Goal: Information Seeking & Learning: Find specific fact

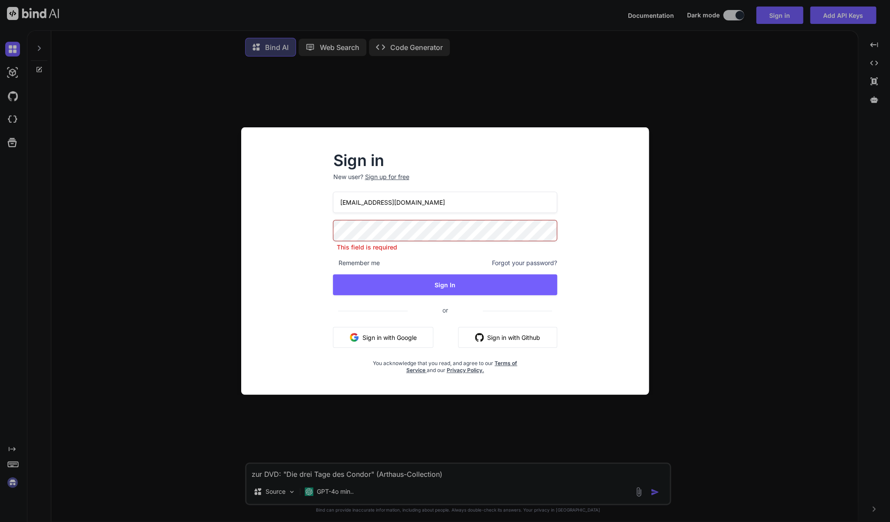
scroll to position [2, 0]
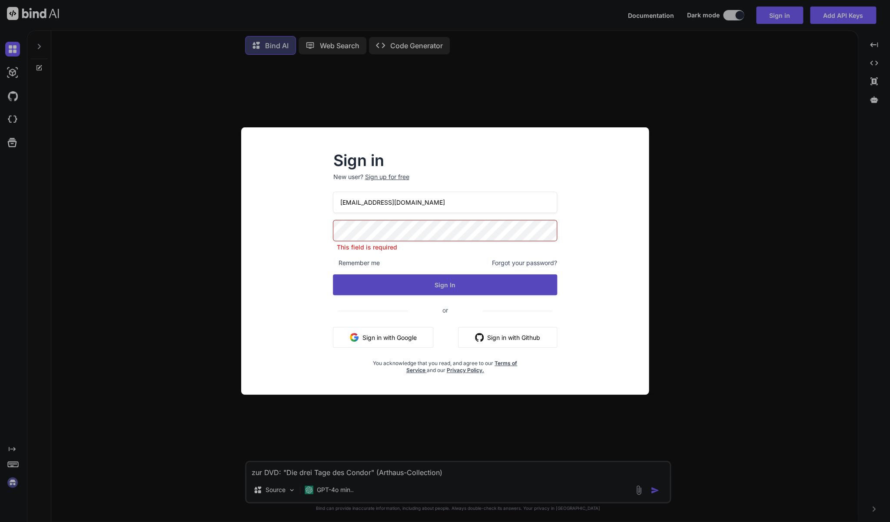
click at [446, 289] on button "Sign In" at bounding box center [445, 284] width 224 height 21
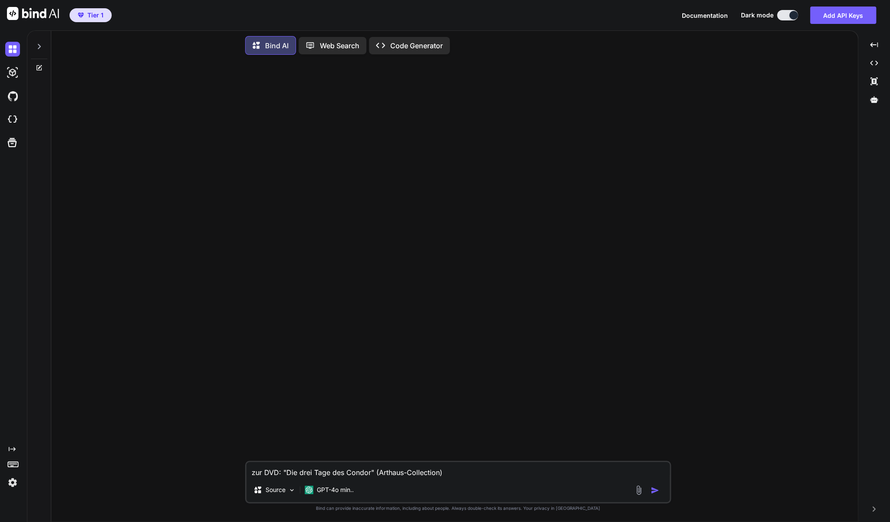
click at [482, 474] on textarea "zur DVD: "Die drei Tage des Condor" (Arthaus-Collection)" at bounding box center [457, 470] width 423 height 16
type textarea "x"
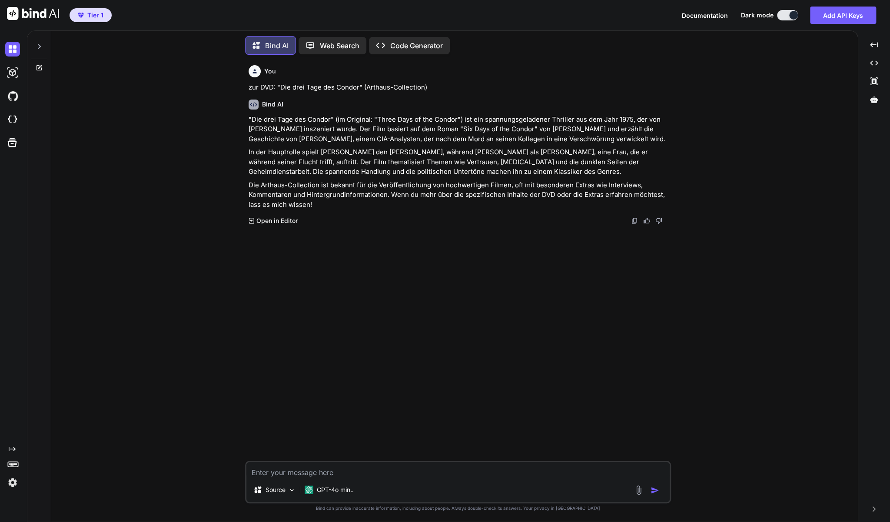
click at [42, 47] on icon at bounding box center [39, 46] width 7 height 7
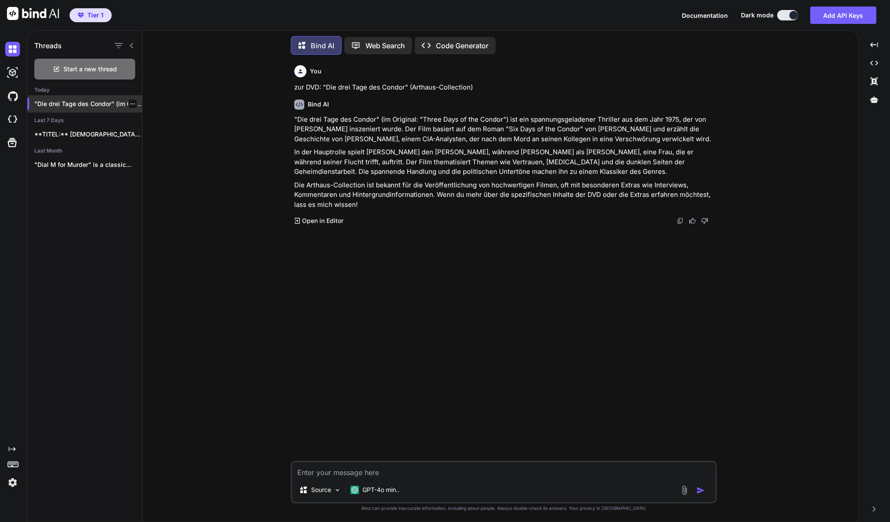
click at [83, 102] on p ""Die drei Tage des Condor" (im Original:..." at bounding box center [88, 103] width 108 height 9
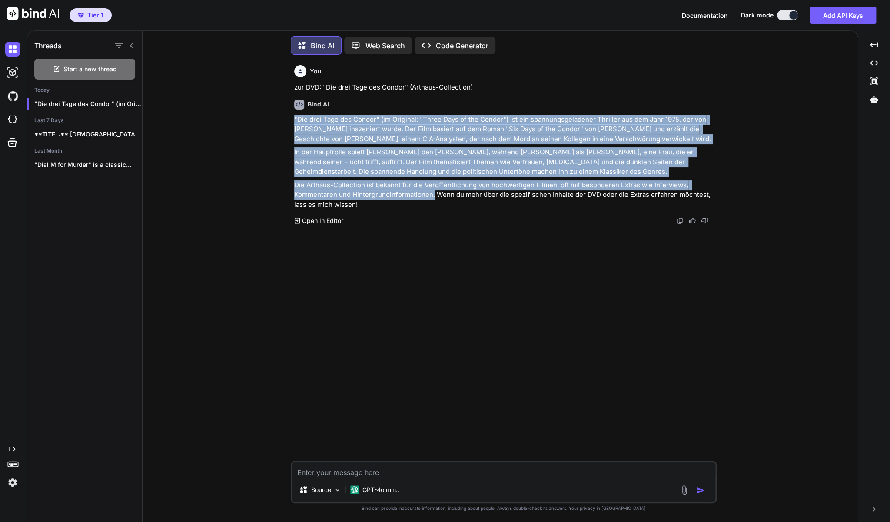
drag, startPoint x: 433, startPoint y: 196, endPoint x: 294, endPoint y: 118, distance: 159.7
click at [294, 118] on div "You zur DVD: "Die drei Tage des Condor" (Arthaus-Collection) Bind AI "Die drei …" at bounding box center [504, 261] width 424 height 399
copy div ""Die drei Tage des Condor" (im Original: "Three Days of the Condor") ist ein sp…"
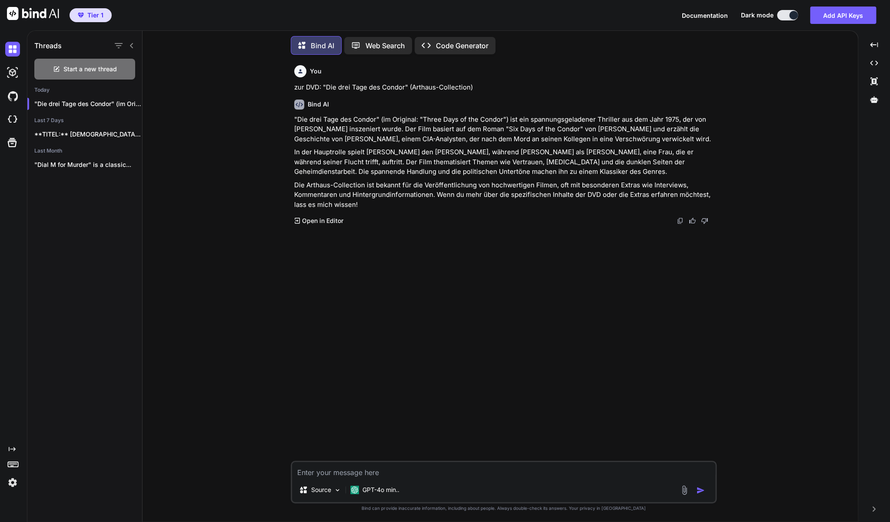
click at [342, 470] on textarea at bounding box center [503, 470] width 423 height 16
click at [78, 104] on p ""Die drei Tage des Condor" (im Original:..." at bounding box center [88, 103] width 108 height 9
click at [102, 133] on p "**TITEL:** [DEMOGRAPHIC_DATA] ARMY - DIE REKRUTENSCHULE **ERSCHEINUNGSJAHR:**..." at bounding box center [88, 134] width 108 height 9
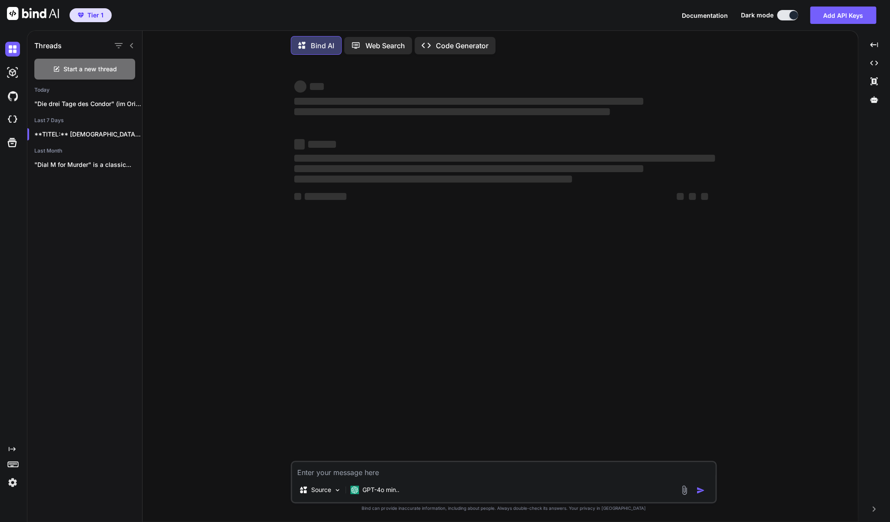
type textarea "x"
click at [401, 470] on textarea at bounding box center [503, 470] width 423 height 16
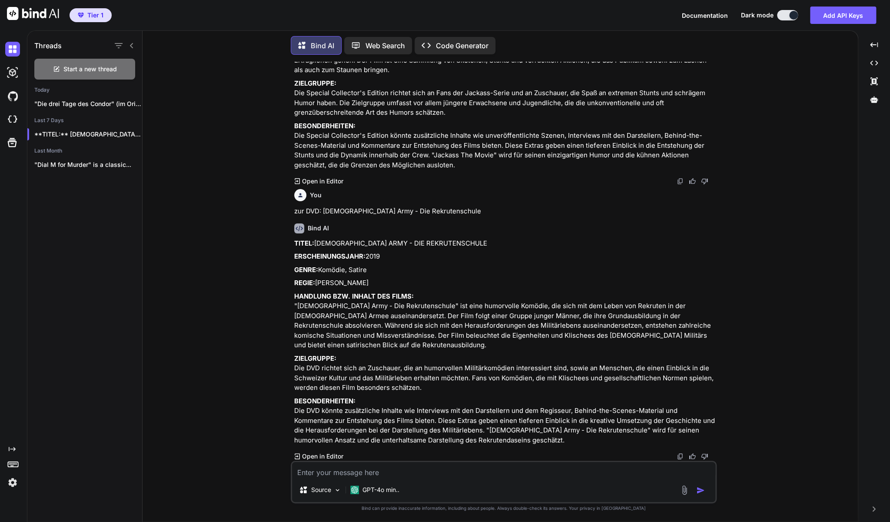
scroll to position [1222, 0]
type textarea "z"
type textarea "x"
type textarea "zu"
type textarea "x"
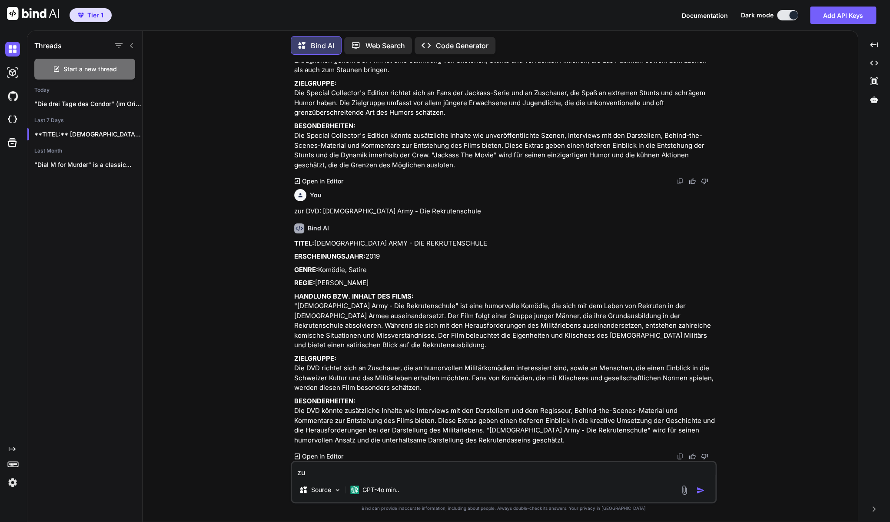
type textarea "zu"
type textarea "x"
paste textarea "U-Turn - [PERSON_NAME], [PERSON_NAME], [PERSON_NAME] (DVD)"
type textarea "zu U-Turn - [PERSON_NAME], [PERSON_NAME], [PERSON_NAME] (DVD)"
type textarea "x"
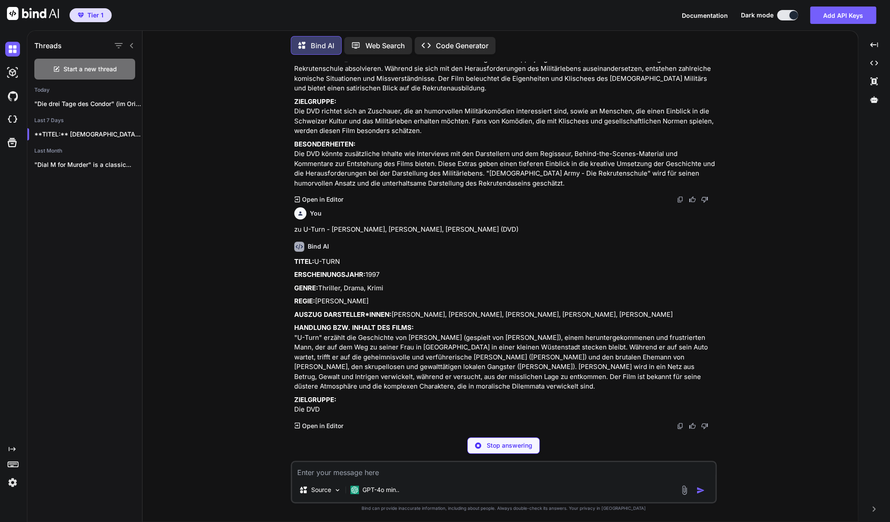
scroll to position [1465, 0]
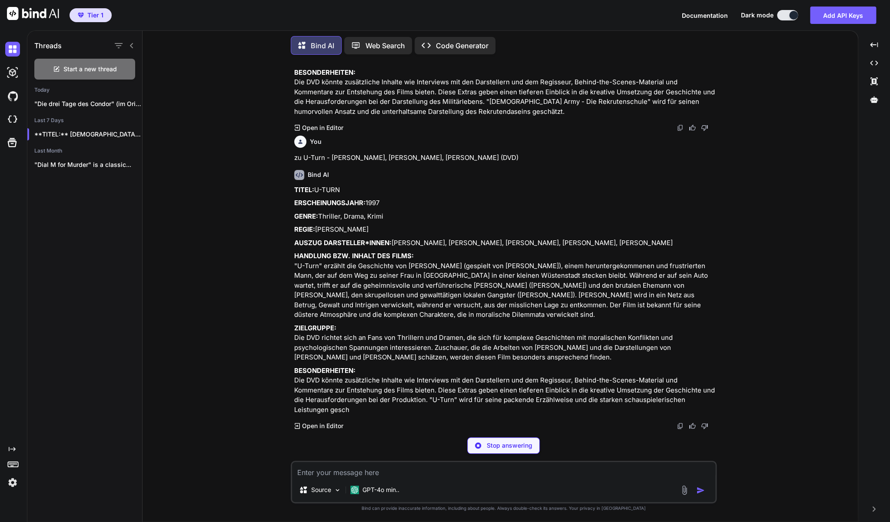
type textarea "x"
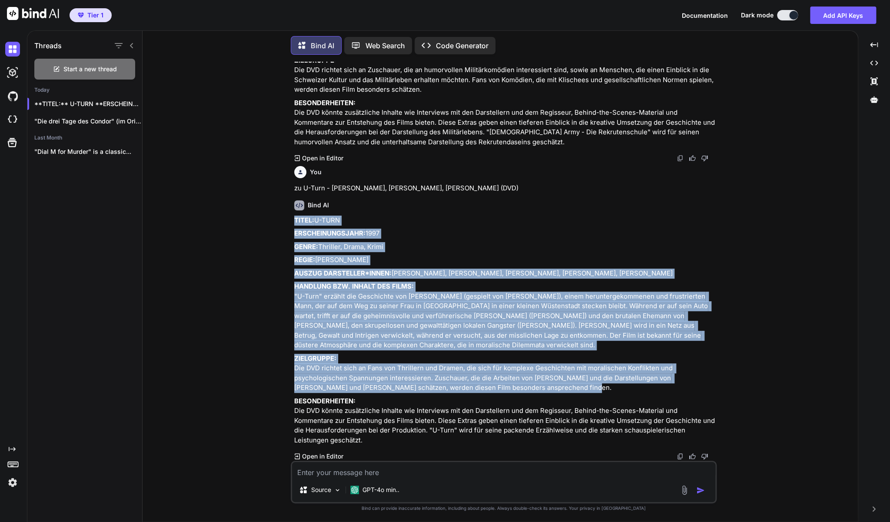
drag, startPoint x: 539, startPoint y: 378, endPoint x: 295, endPoint y: 191, distance: 307.2
click at [295, 215] on div "TITEL: U-TURN ERSCHEINUNGSJAHR: 1997 GENRE: Thriller, Drama, Krimi REGIE: [PERS…" at bounding box center [504, 330] width 421 height 230
copy div "LOREM: I-DOLO SITAMETCONSECTET: 5721 ADIPI: Elitsedd, Eiusm, Tempo INCID: Utlab…"
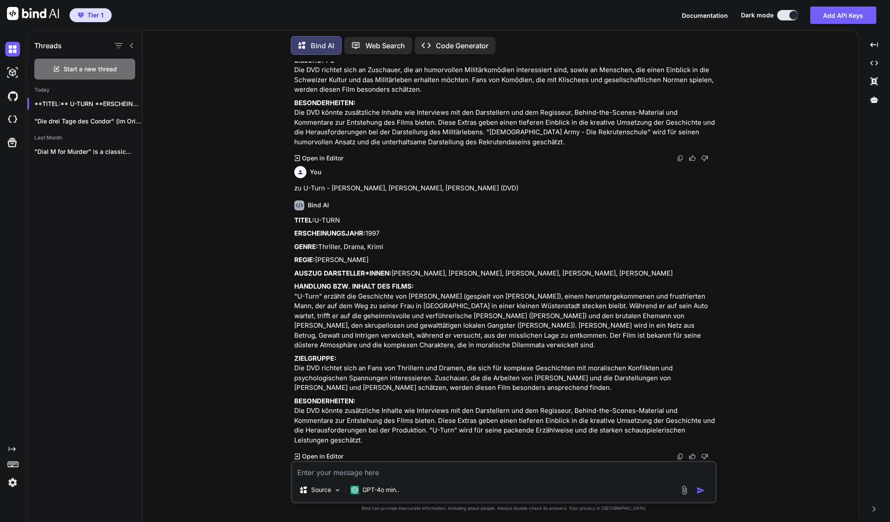
click at [325, 474] on textarea at bounding box center [503, 470] width 423 height 16
type textarea "z"
type textarea "x"
type textarea "zu"
type textarea "x"
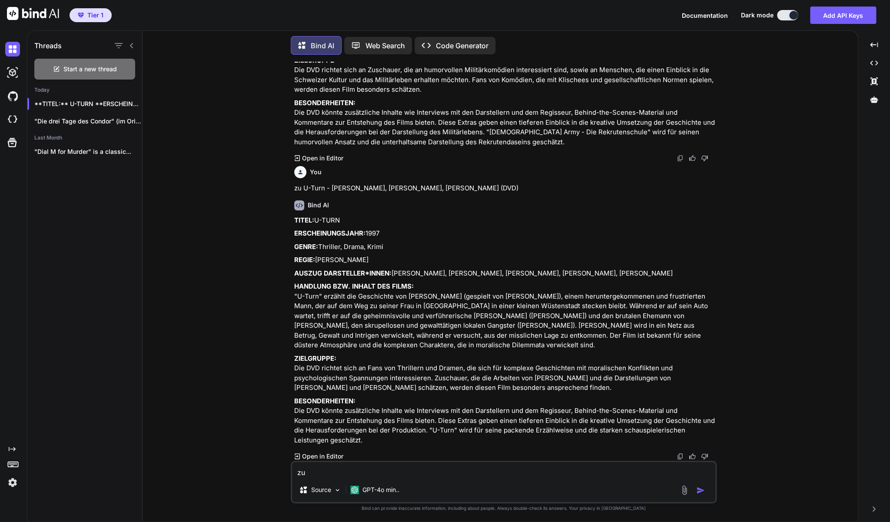
type textarea "zu"
type textarea "x"
paste textarea "Demonic Toys - DVD - Horror Kultfilm"
type textarea "zu Demonic Toys - DVD - Horror Kultfilm"
type textarea "x"
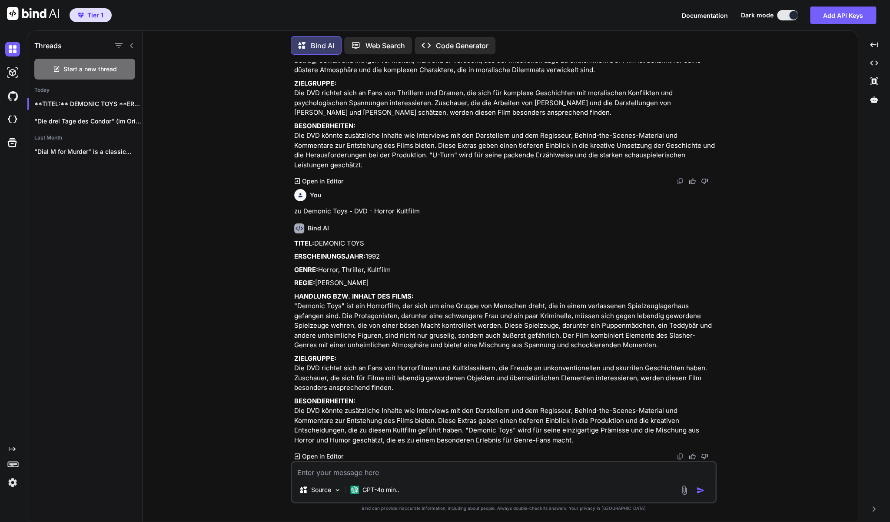
scroll to position [1853, 0]
drag, startPoint x: 402, startPoint y: 378, endPoint x: 295, endPoint y: 214, distance: 196.2
click at [295, 239] on div "TITEL: DEMONIC TOYS ERSCHEINUNGSJAHR: 1992 GENRE: Horror, Thriller, Kultfilm RE…" at bounding box center [504, 342] width 421 height 207
copy div "LOREM: IPSUMDO SITA CONSECTETURADIPI: 1897 ELITS: Doeius, Temporin, Utlabore ET…"
click at [383, 487] on p "GPT-4o min.." at bounding box center [380, 489] width 37 height 9
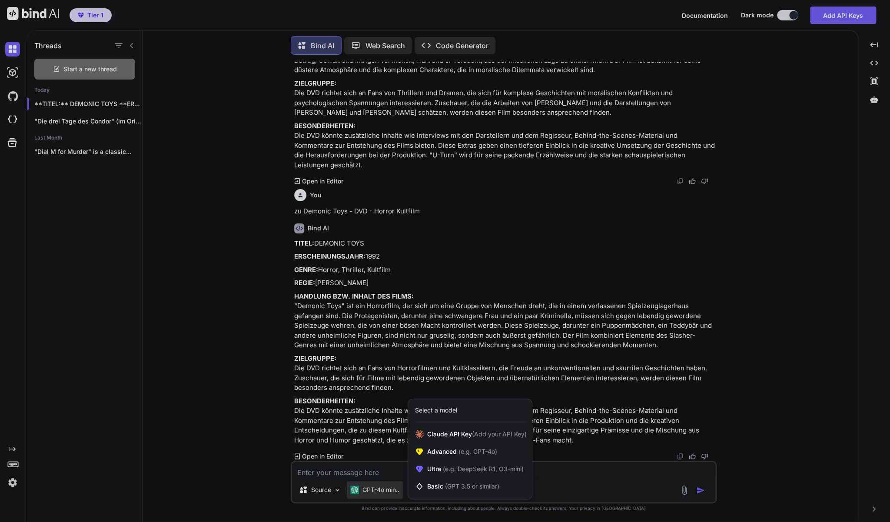
click at [310, 469] on div at bounding box center [445, 261] width 890 height 522
type textarea "x"
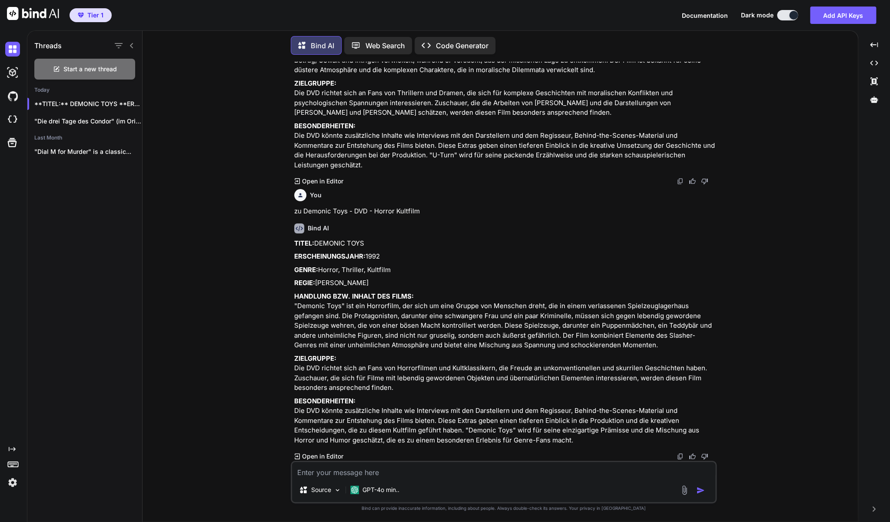
click at [302, 472] on textarea at bounding box center [503, 470] width 423 height 16
type textarea "z"
type textarea "x"
type textarea "zu"
type textarea "x"
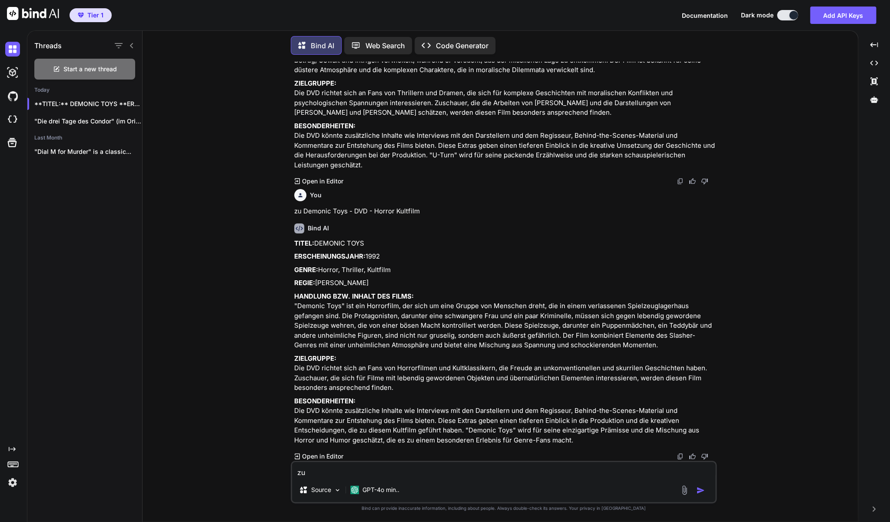
type textarea "zu"
type textarea "x"
paste textarea "[PERSON_NAME]"
type textarea "zu [PERSON_NAME]"
type textarea "x"
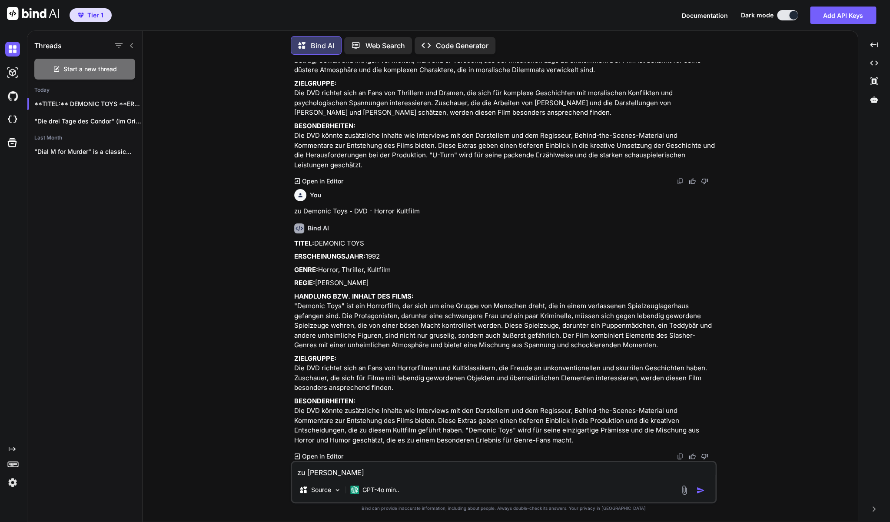
drag, startPoint x: 380, startPoint y: 470, endPoint x: 308, endPoint y: 471, distance: 72.1
click at [308, 471] on textarea "zu [PERSON_NAME]" at bounding box center [503, 470] width 423 height 16
paste textarea ""Katzenauge" (DVD)"
type textarea "zu [PERSON_NAME] "Katzenauge" (DVD)"
type textarea "x"
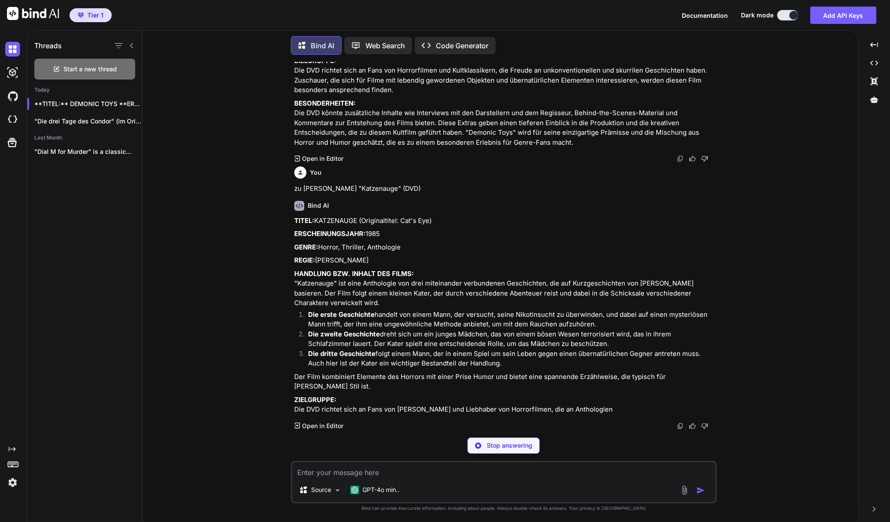
scroll to position [2095, 0]
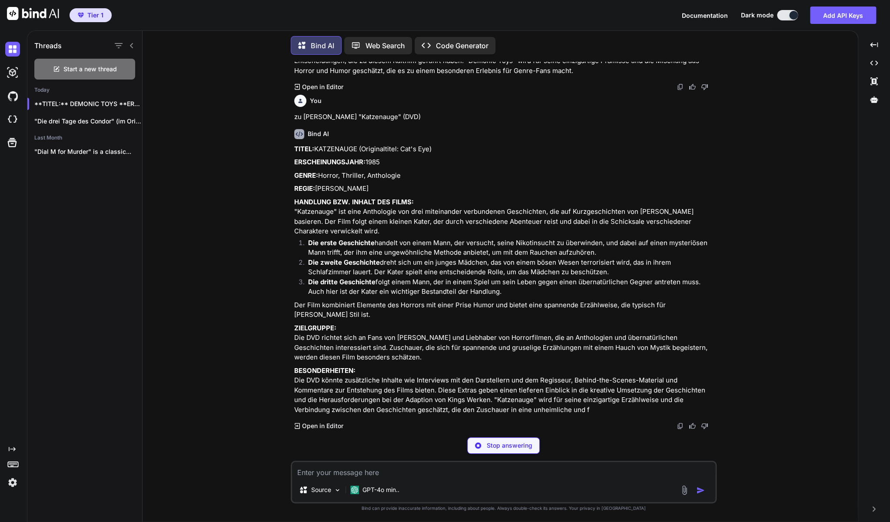
type textarea "x"
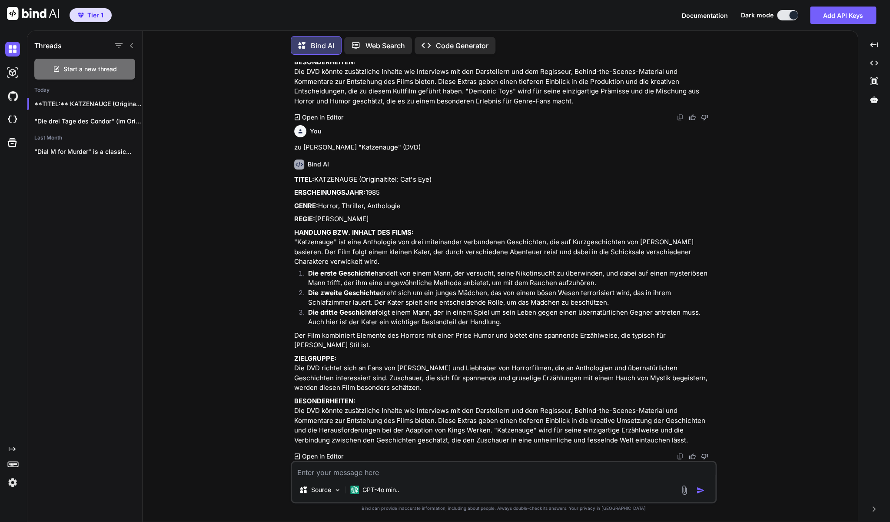
scroll to position [2222, 0]
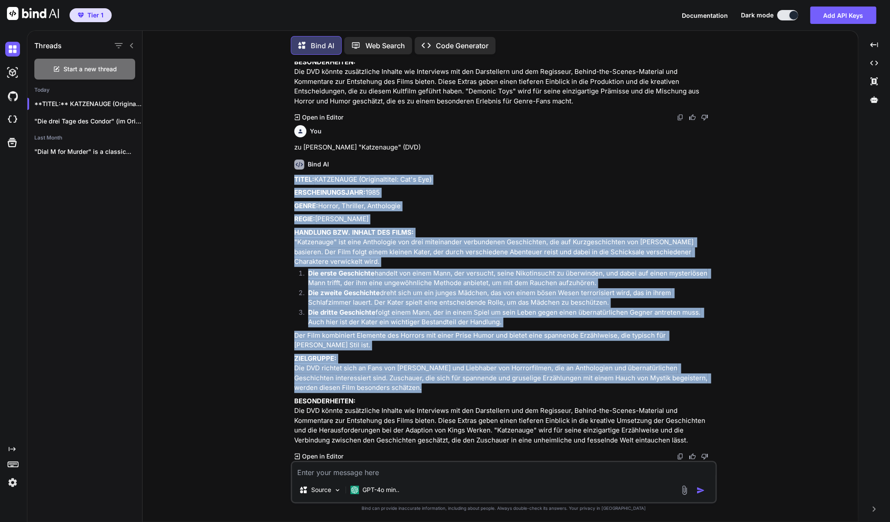
drag, startPoint x: 382, startPoint y: 377, endPoint x: 295, endPoint y: 150, distance: 243.4
click at [295, 175] on div "TITEL: KATZENAUGE (Originaltitel: Cat's Eye) ERSCHEINUNGSJAHR: 1985 GENRE: Horr…" at bounding box center [504, 310] width 421 height 271
copy div "LOREM: IPSUMDOLOR (Sitametconsec: Adi'e Sed) DOEIUSMODTEMPORI: 6900 UTLAB: Etdo…"
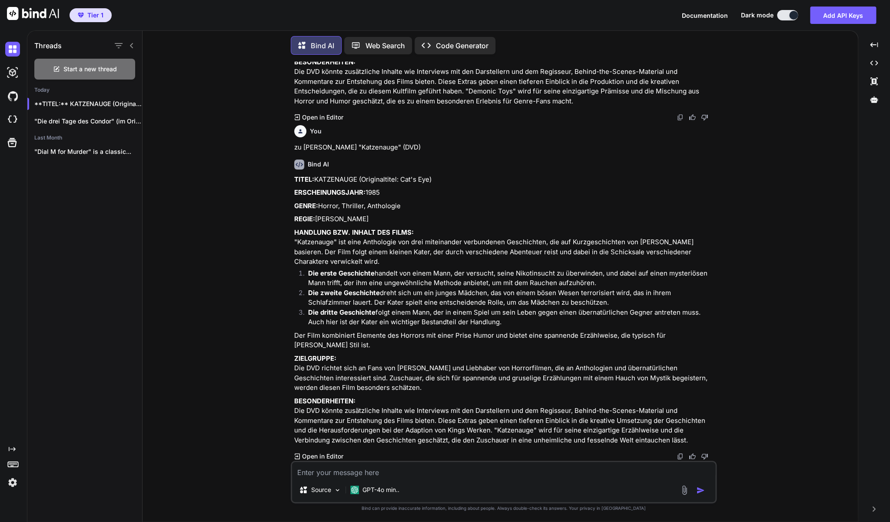
click at [320, 472] on textarea at bounding box center [503, 470] width 423 height 16
type textarea "z"
type textarea "x"
type textarea "zu"
type textarea "x"
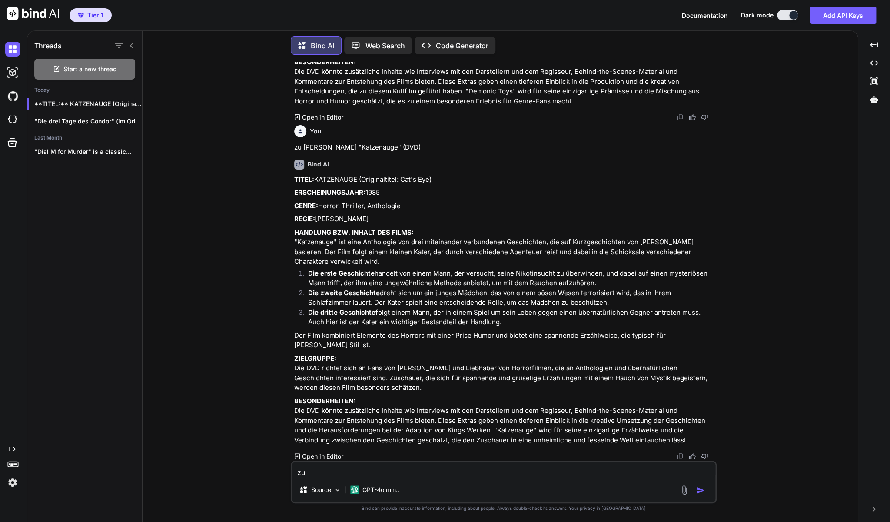
type textarea "zu"
type textarea "x"
paste textarea "Sein Oder Nichtsein [1983] [DVD]"
type textarea "zu Sein Oder Nichtsein [1983] [DVD]"
type textarea "x"
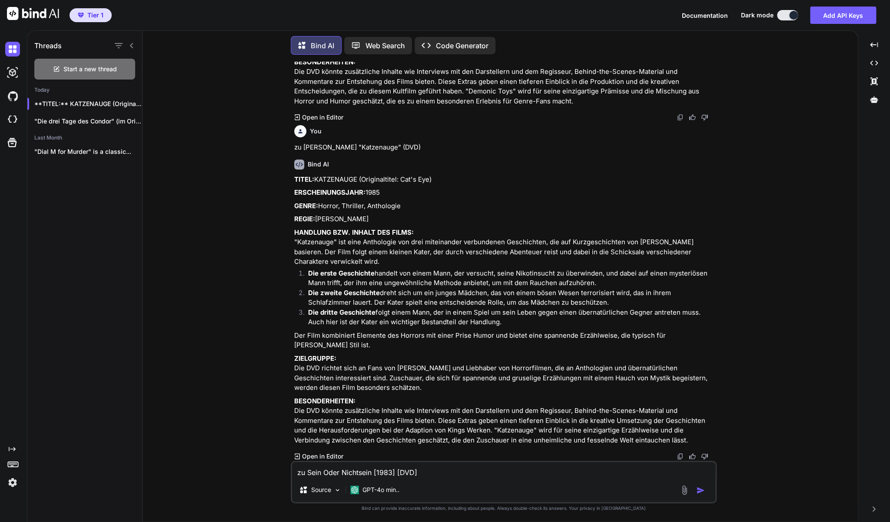
type textarea "zu Sein Oder Nichtsein [1983] [DVD]"
type textarea "x"
type textarea "zu Sein Oder Nichtsein [1983] [DVD] M"
type textarea "x"
type textarea "zu Sein Oder Nichtsein [1983] [DVD] Me"
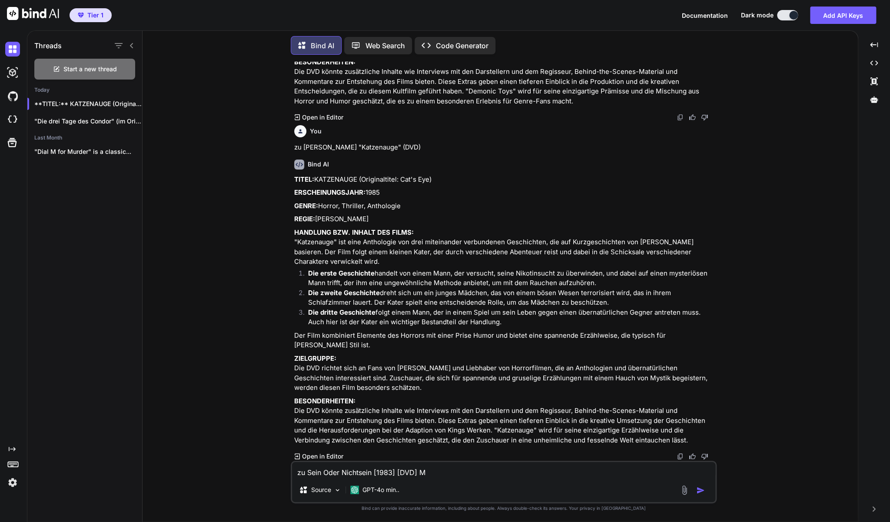
type textarea "x"
type textarea "zu Sein Oder Nichtsein [1983] [DVD] Mel"
type textarea "x"
type textarea "zu Sein Oder Nichtsein [1983] [DVD] Melb"
type textarea "x"
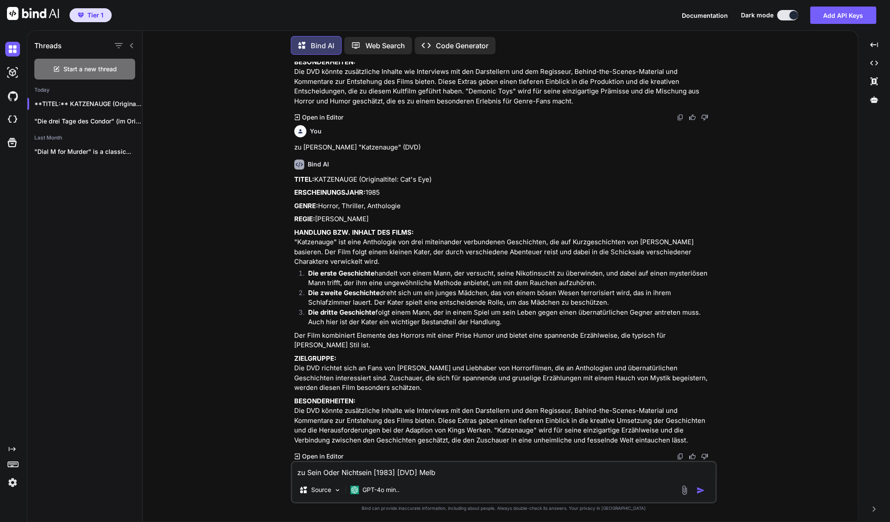
type textarea "zu Sein Oder Nichtsein [1983] [DVD] Melbr"
type textarea "x"
type textarea "zu Sein Oder Nichtsein [1983] [DVD] Melbrr"
type textarea "x"
type textarea "zu Sein Oder Nichtsein [1983] [DVD] Melbrro"
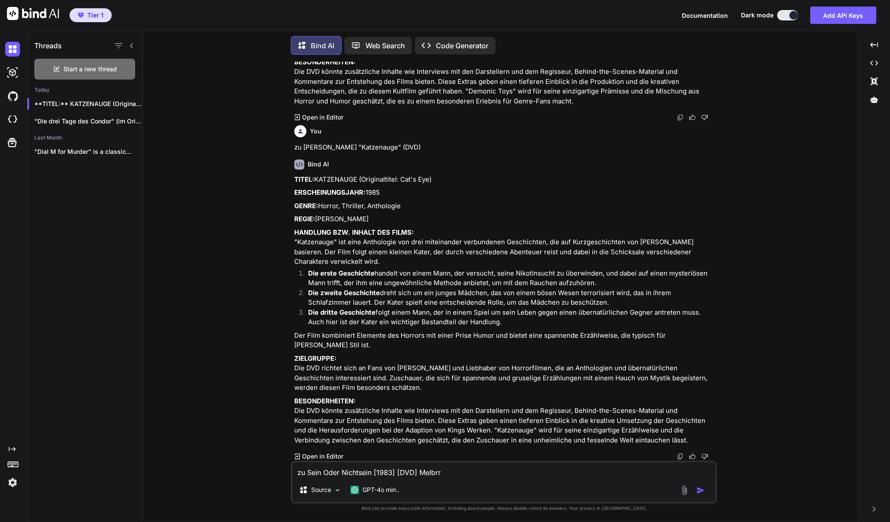
type textarea "x"
type textarea "zu Sein Oder Nichtsein [1983] [DVD] Melbrrok"
type textarea "x"
type textarea "zu Sein Oder Nichtsein [1983] [DVD] Melbrroks"
type textarea "x"
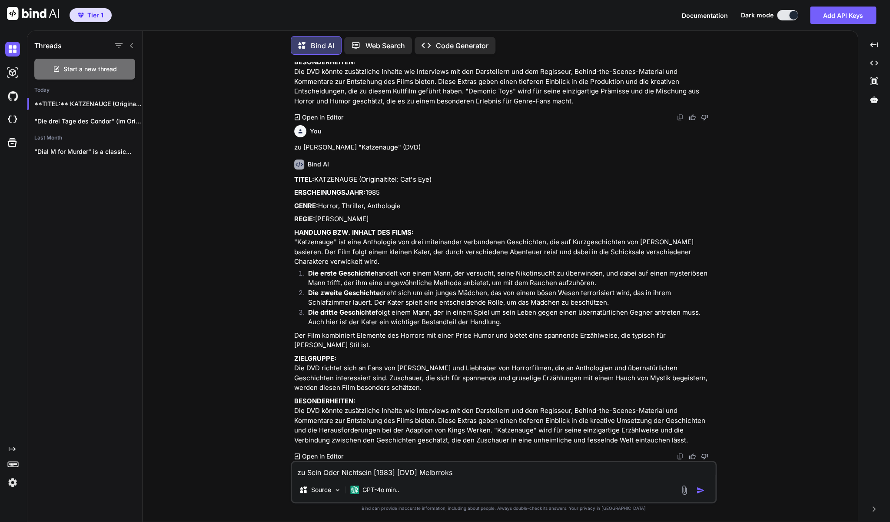
click at [440, 470] on textarea "zu Sein Oder Nichtsein [1983] [DVD] Melbrroks" at bounding box center [503, 470] width 423 height 16
type textarea "zu Sein Oder Nichtsein [1983] [DVD] Melbroks"
type textarea "x"
type textarea "zu Sein Oder Nichtsein [1983] [DVD] Melbrooks"
type textarea "x"
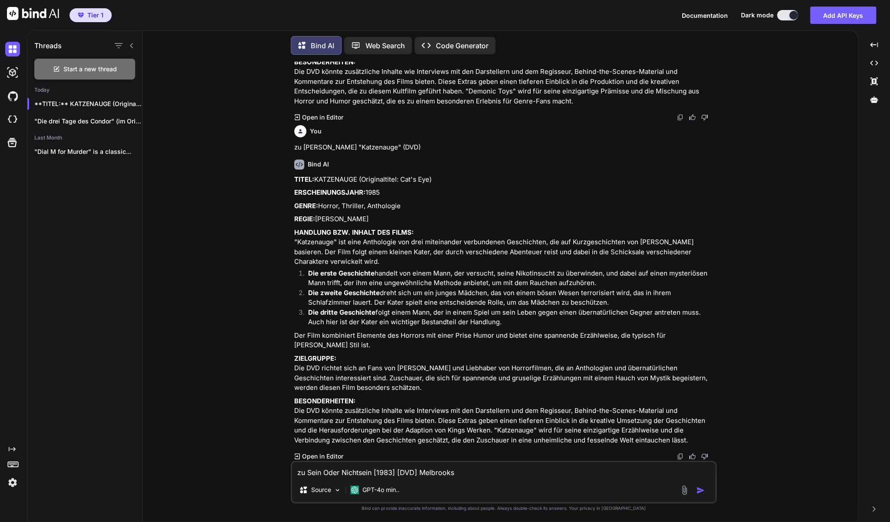
click at [428, 473] on textarea "zu Sein Oder Nichtsein [1983] [DVD] Melbrooks" at bounding box center [503, 470] width 423 height 16
click at [429, 473] on textarea "zu Sein Oder Nichtsein [1983] [DVD] Melbrooks" at bounding box center [503, 470] width 423 height 16
type textarea "zu Sein Oder Nichtsein [1983] [DVD] [PERSON_NAME]"
type textarea "x"
drag, startPoint x: 419, startPoint y: 472, endPoint x: 373, endPoint y: 470, distance: 45.7
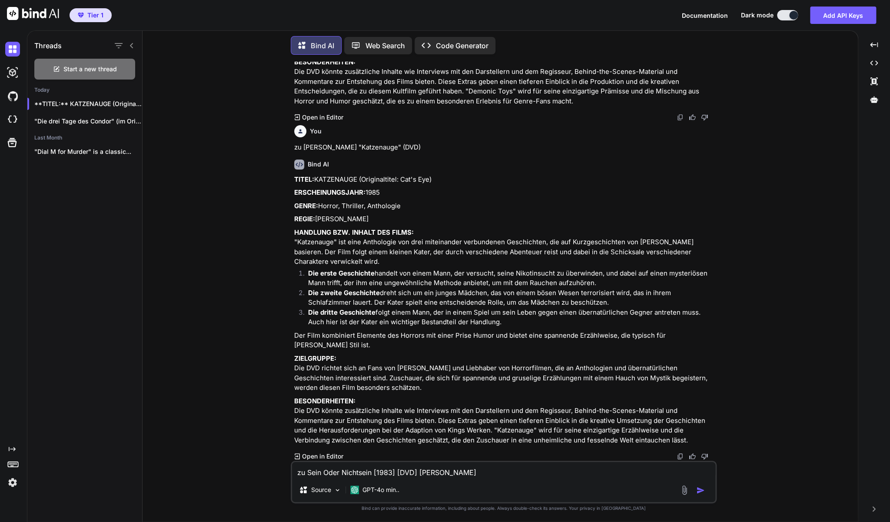
click at [373, 470] on textarea "zu Sein Oder Nichtsein [1983] [DVD] [PERSON_NAME]" at bounding box center [503, 470] width 423 height 16
type textarea "zu Sein Oder Nichtsein [PERSON_NAME]"
type textarea "x"
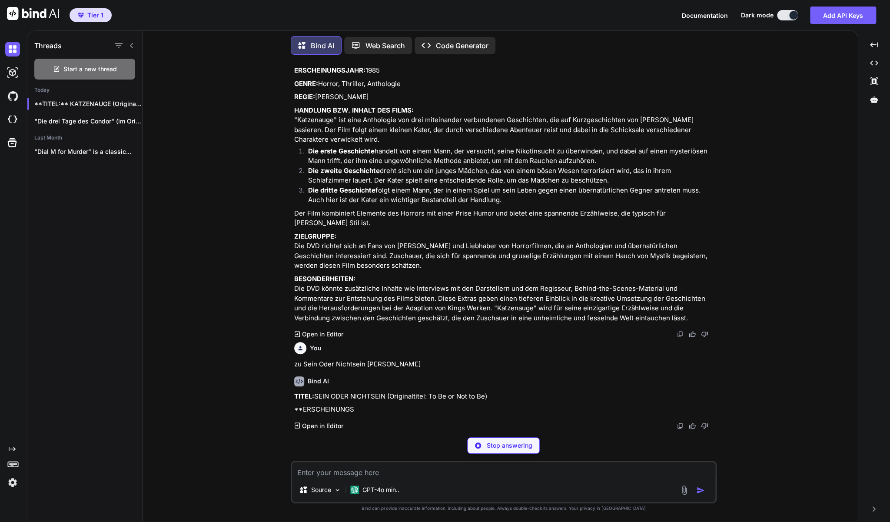
scroll to position [2343, 0]
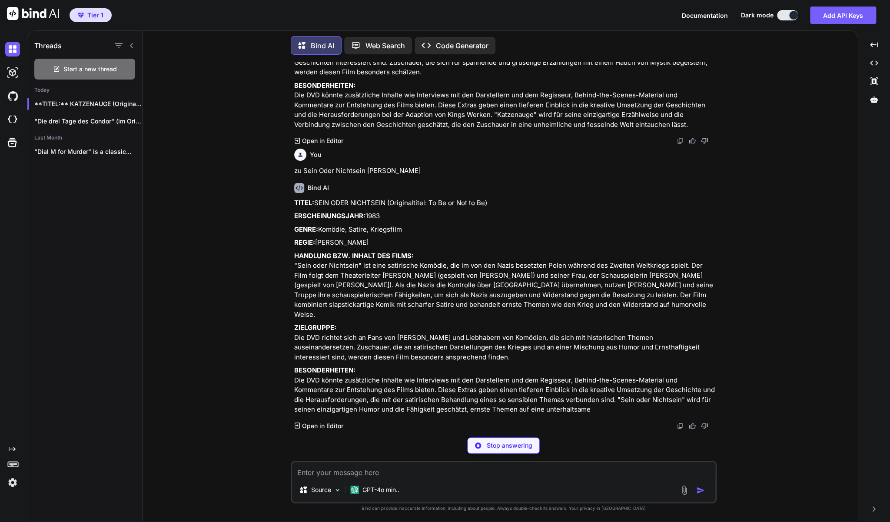
type textarea "x"
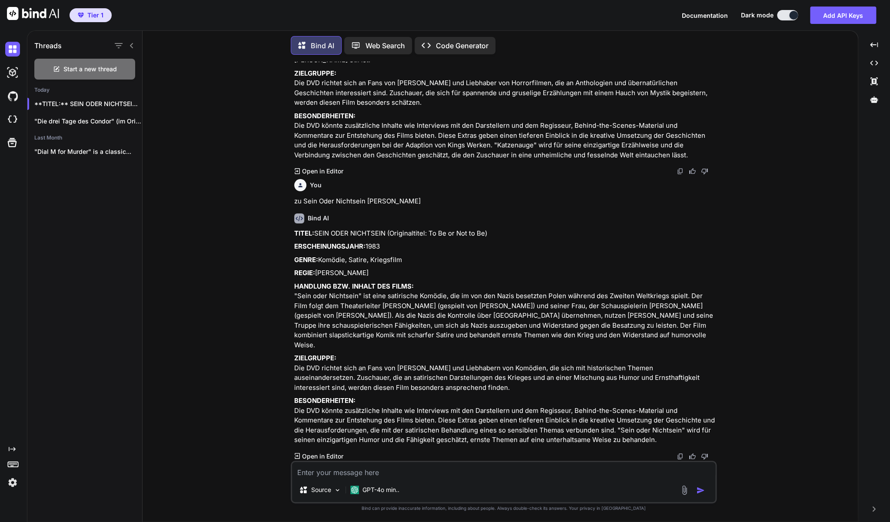
scroll to position [2526, 0]
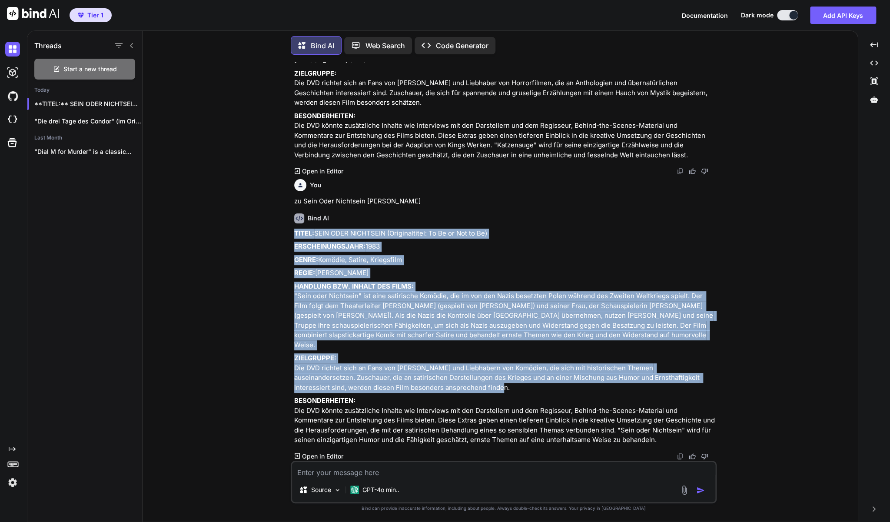
drag, startPoint x: 443, startPoint y: 382, endPoint x: 293, endPoint y: 213, distance: 225.9
click at [293, 213] on div "You zur DVD: Das Meer in mir - Oscar Edition mit [PERSON_NAME] Bind AI TITEL: D…" at bounding box center [504, 261] width 424 height 399
copy div "LOREM: IPSU DOLO SITAMETCO (Adipiscingeli: Se Do ei Tem in Ut) LABOREETDOLOREMA…"
